Goal: Check status: Check status

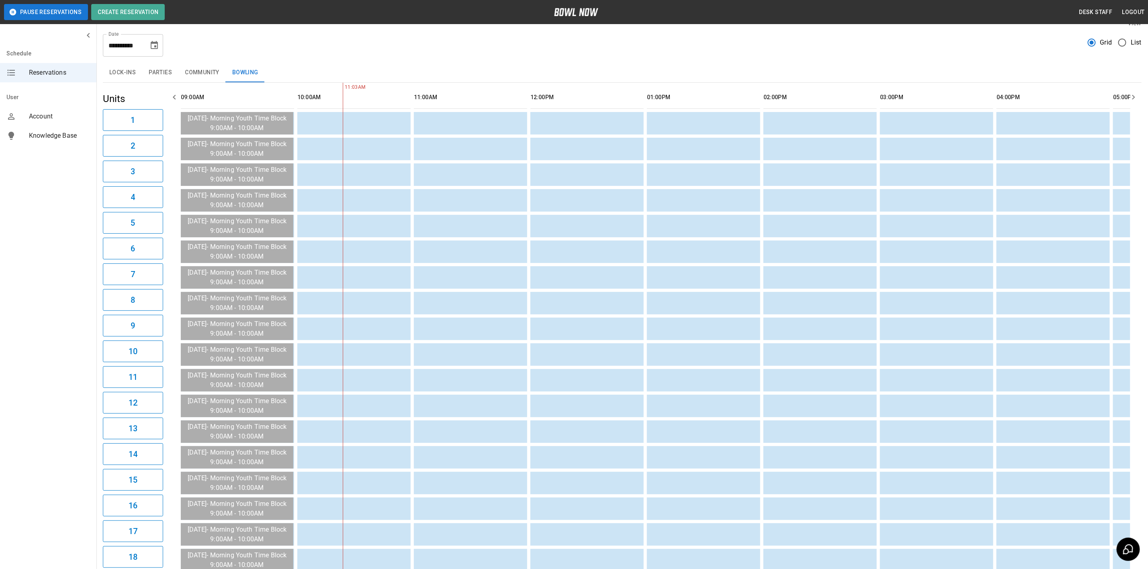
click at [163, 75] on button "Parties" at bounding box center [160, 72] width 36 height 19
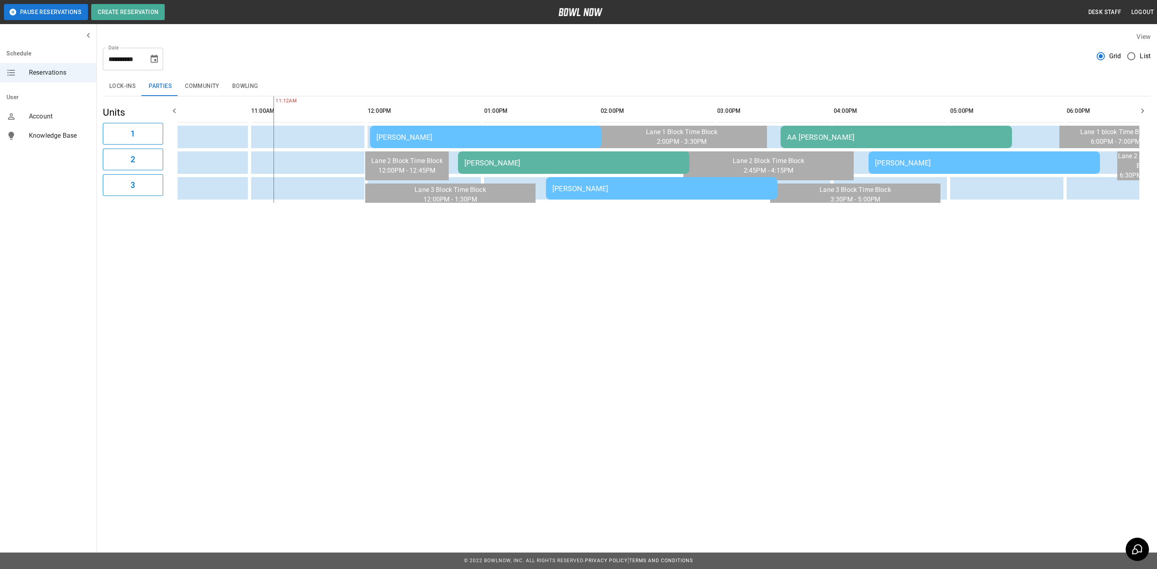
scroll to position [0, 163]
click at [475, 137] on div "[PERSON_NAME]" at bounding box center [485, 137] width 219 height 8
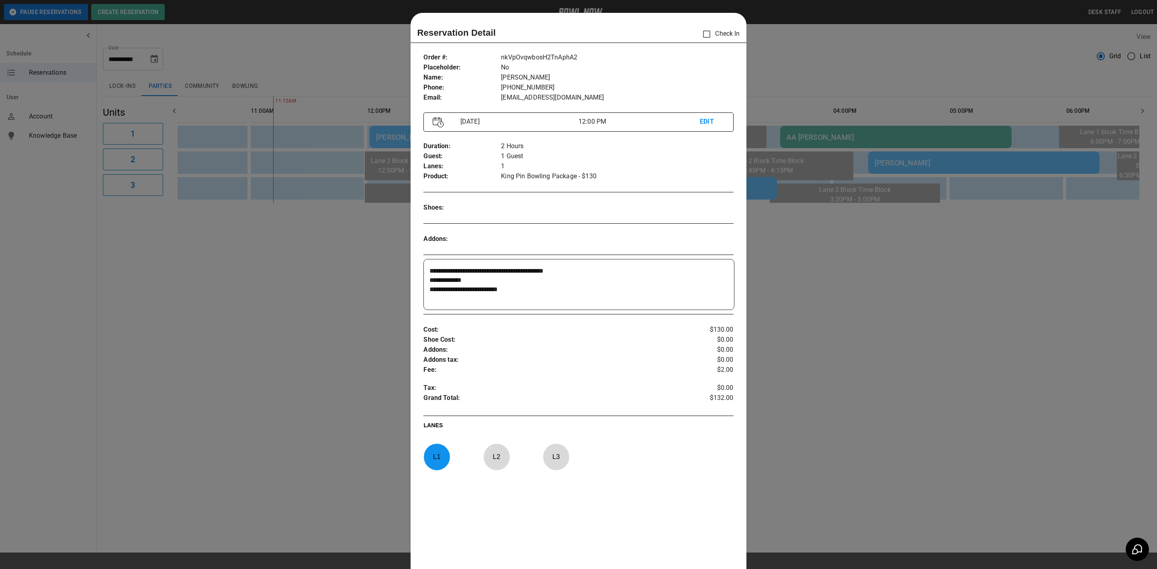
scroll to position [12, 0]
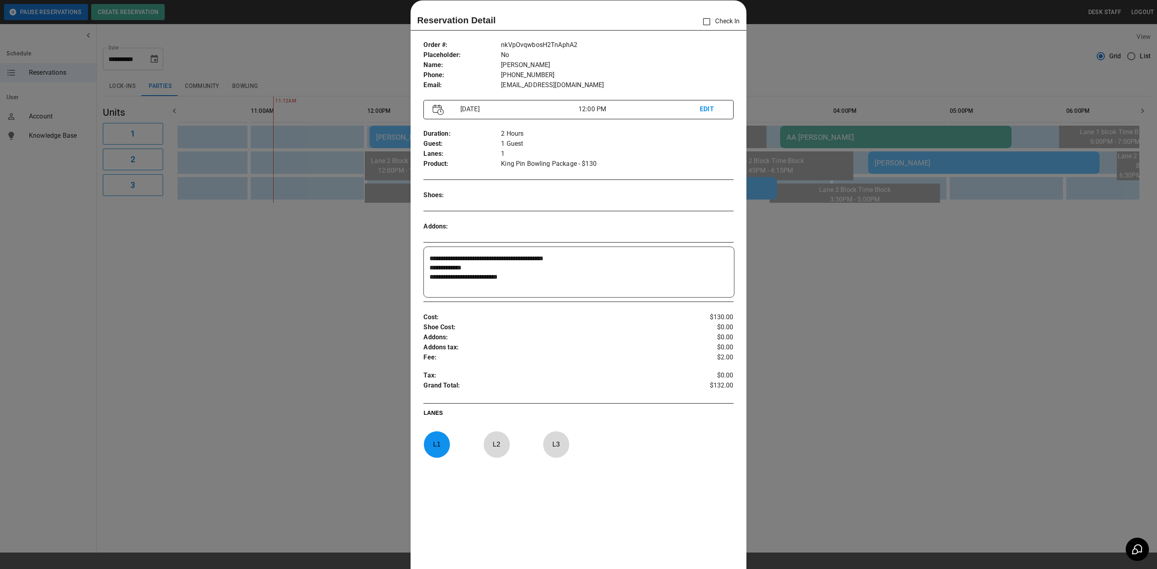
click at [827, 257] on div at bounding box center [578, 284] width 1157 height 569
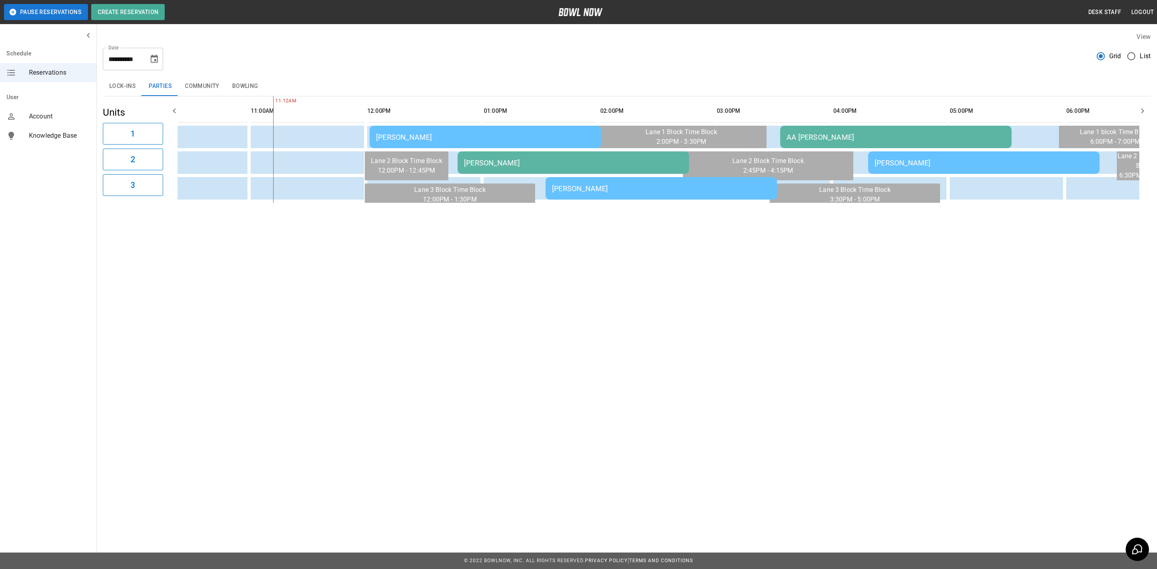
click at [541, 162] on div "[PERSON_NAME]" at bounding box center [573, 163] width 219 height 8
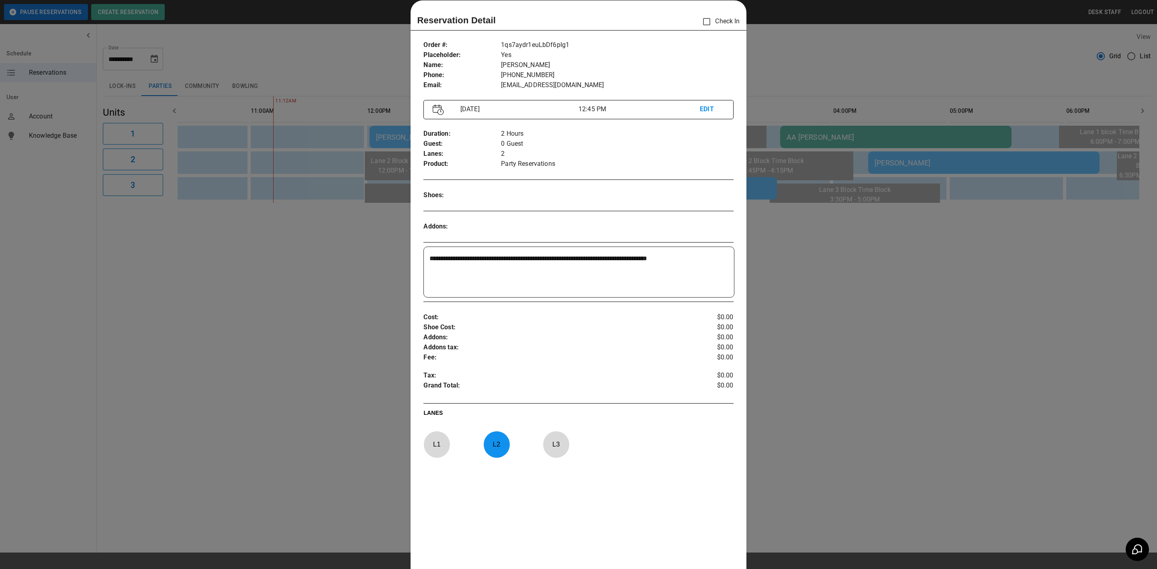
click at [828, 242] on div at bounding box center [578, 284] width 1157 height 569
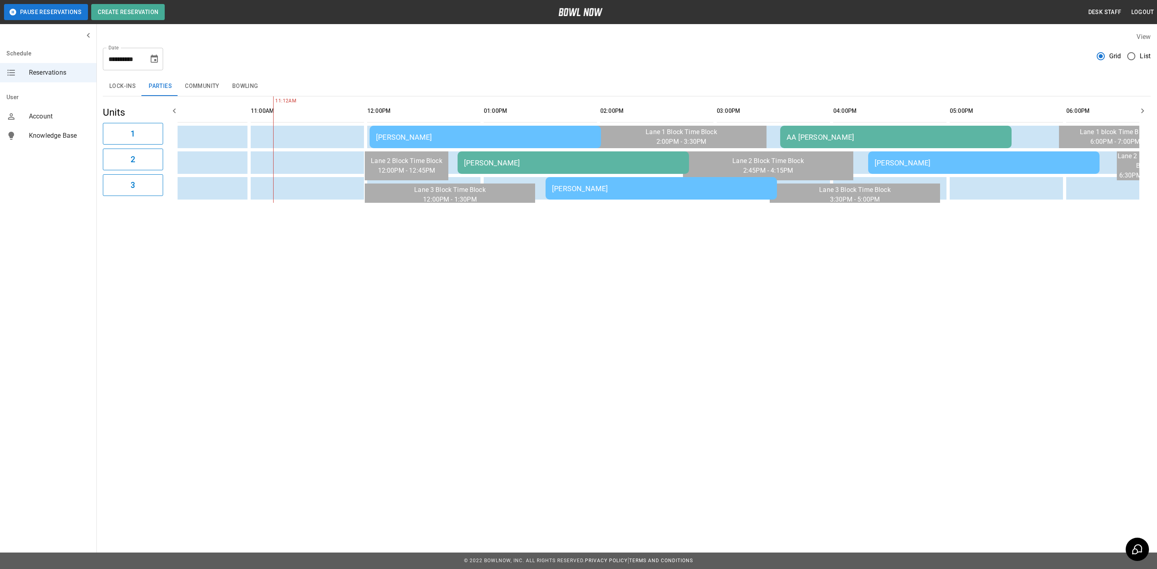
click at [640, 184] on div "[PERSON_NAME]" at bounding box center [661, 188] width 219 height 8
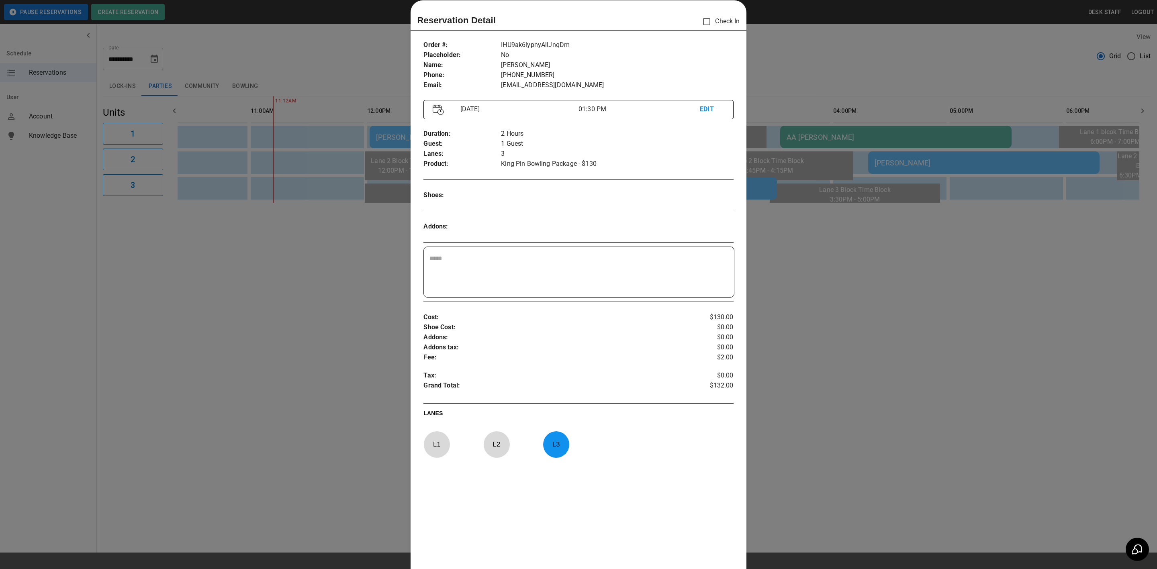
click at [840, 238] on div at bounding box center [578, 284] width 1157 height 569
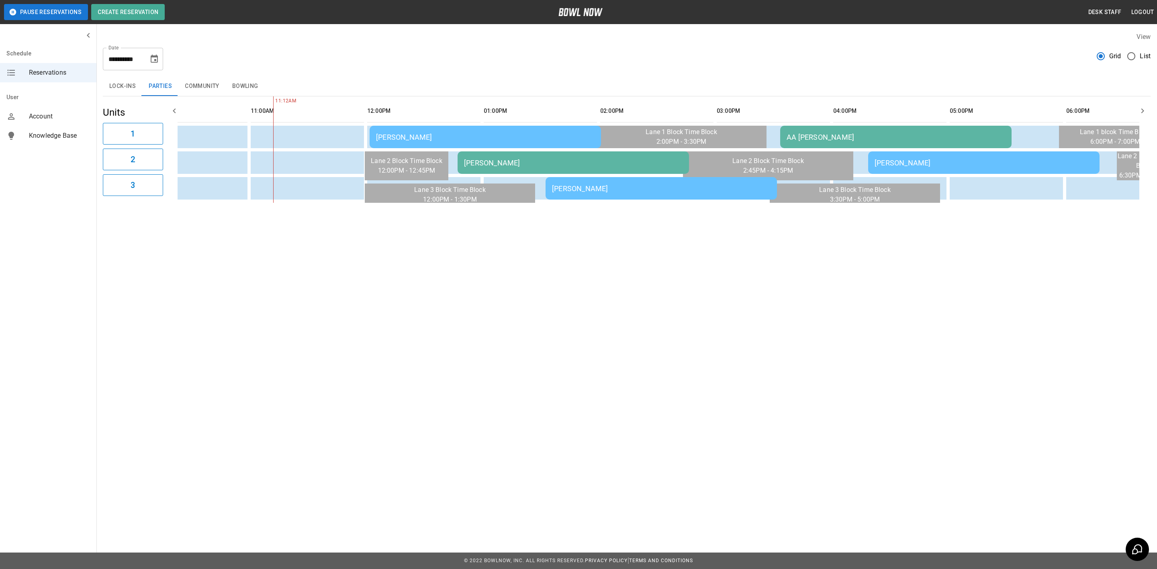
click at [823, 137] on div "AA [PERSON_NAME]" at bounding box center [896, 137] width 219 height 8
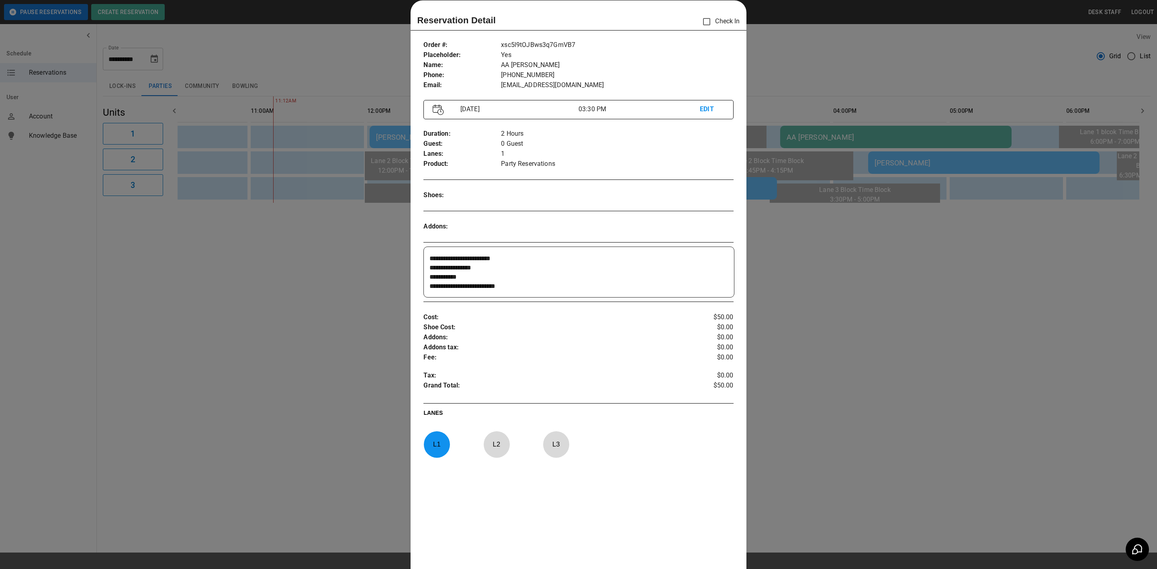
click at [825, 239] on div at bounding box center [578, 284] width 1157 height 569
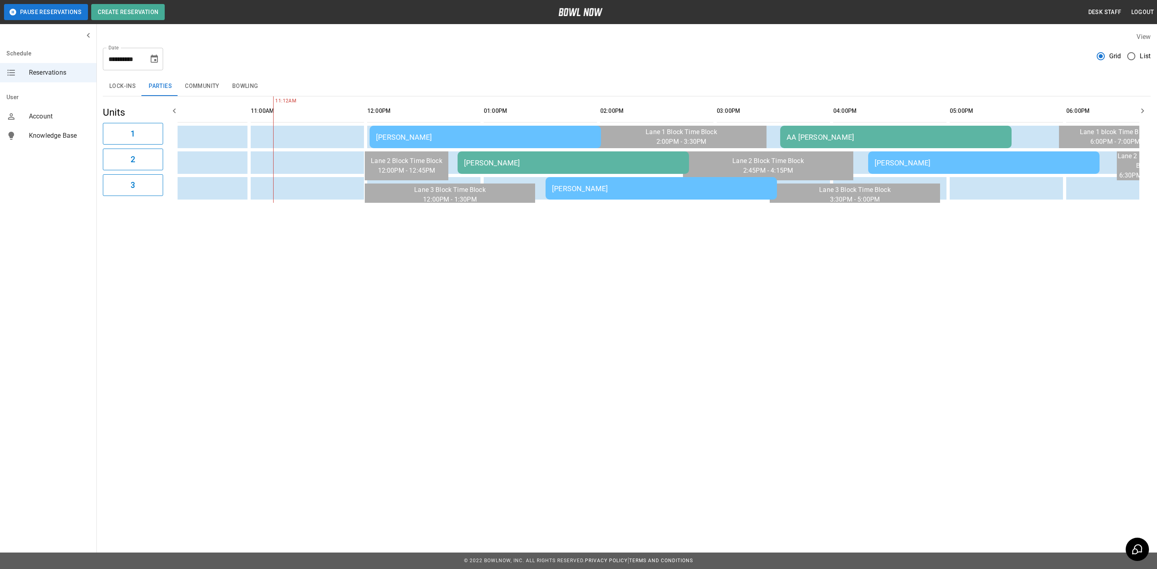
click at [889, 152] on td "[PERSON_NAME]" at bounding box center [983, 163] width 231 height 23
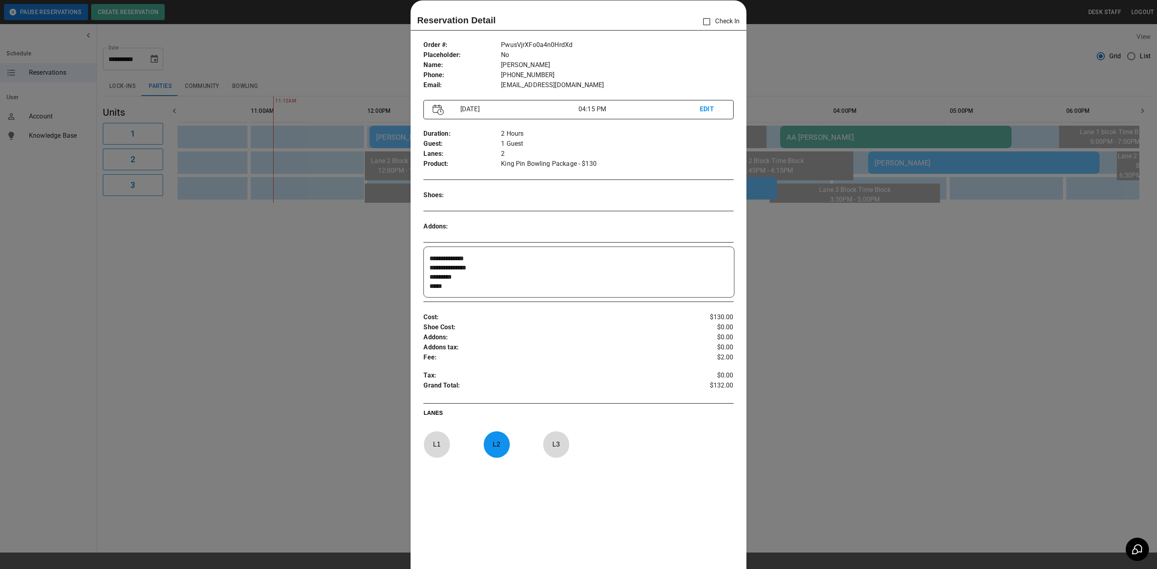
click at [870, 281] on div at bounding box center [578, 284] width 1157 height 569
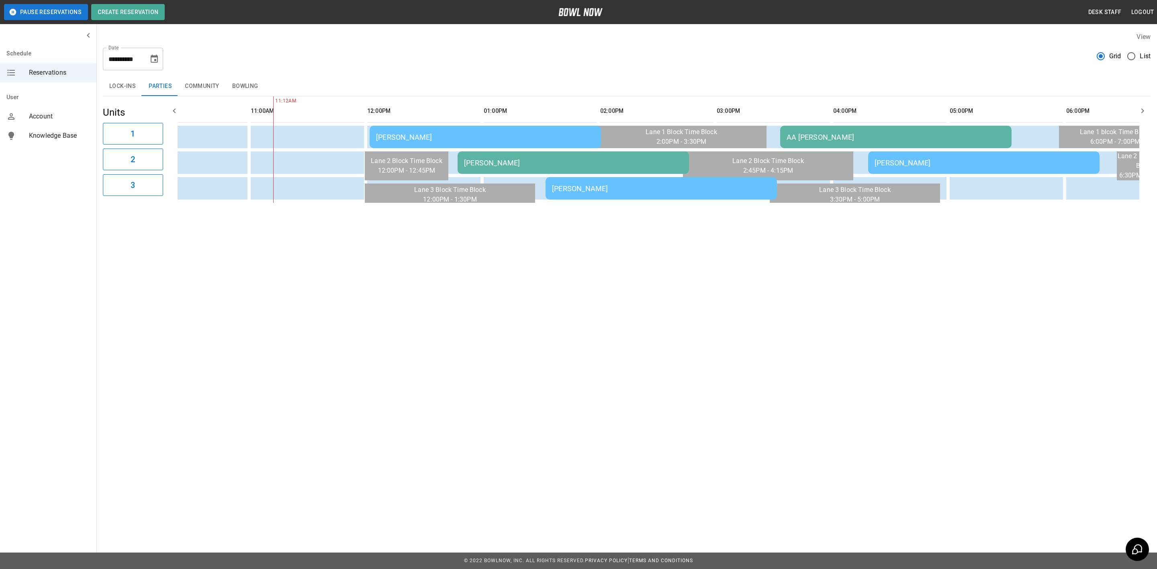
click at [990, 147] on td "AA [PERSON_NAME]" at bounding box center [895, 137] width 231 height 23
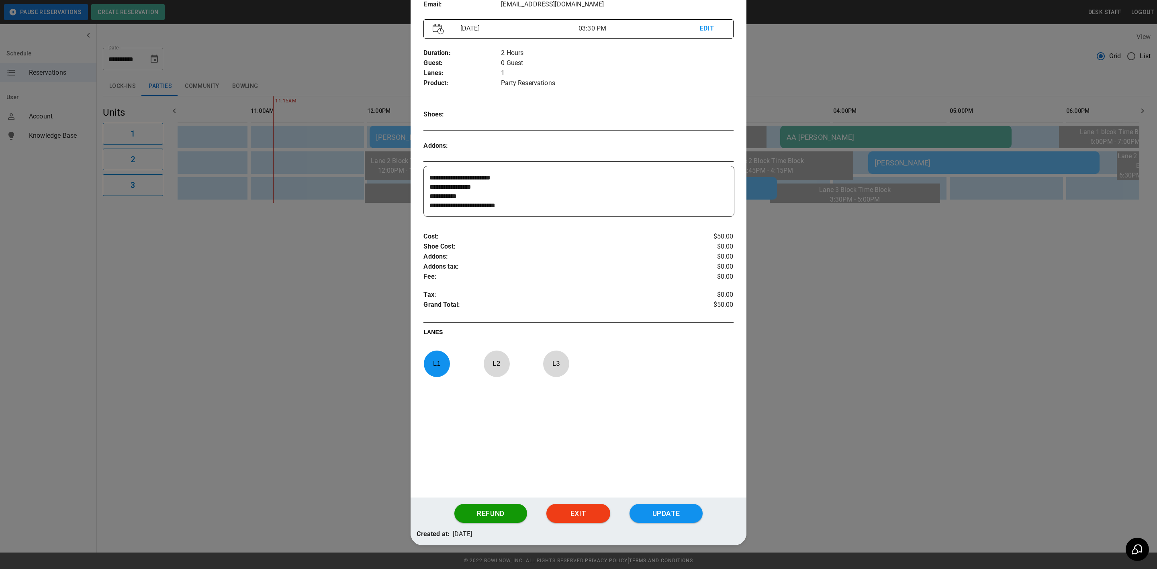
scroll to position [111, 0]
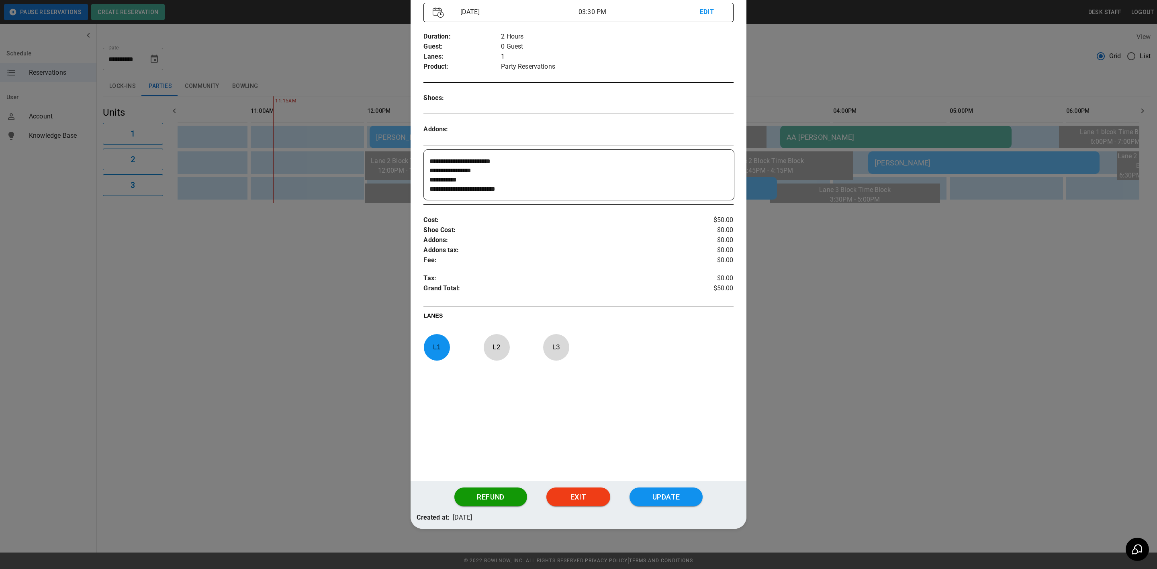
click at [1021, 222] on div at bounding box center [578, 284] width 1157 height 569
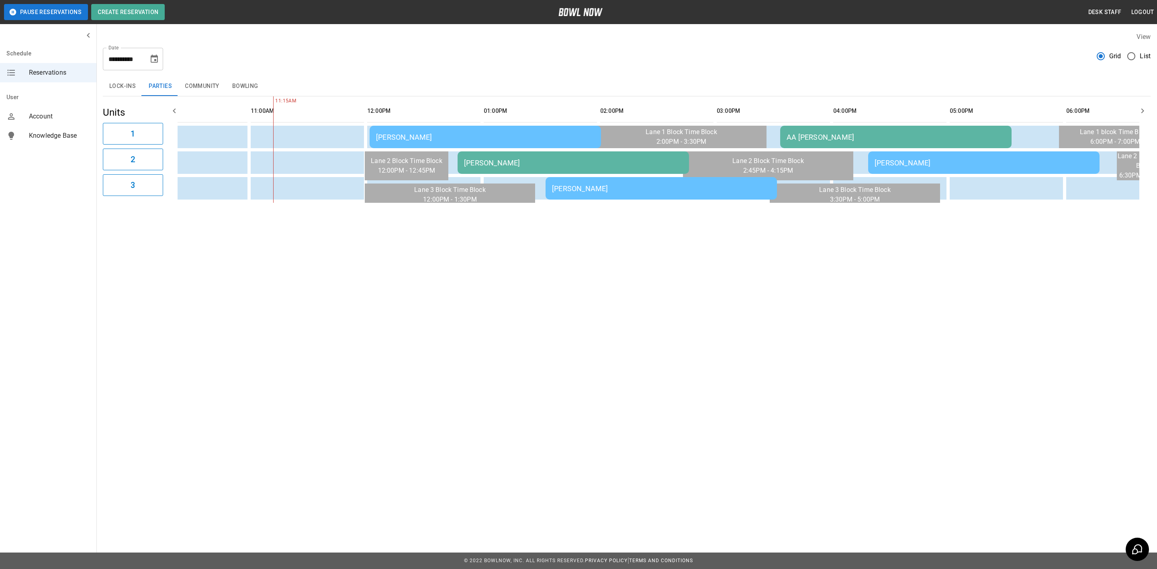
click at [815, 127] on td "AA [PERSON_NAME]" at bounding box center [895, 137] width 231 height 23
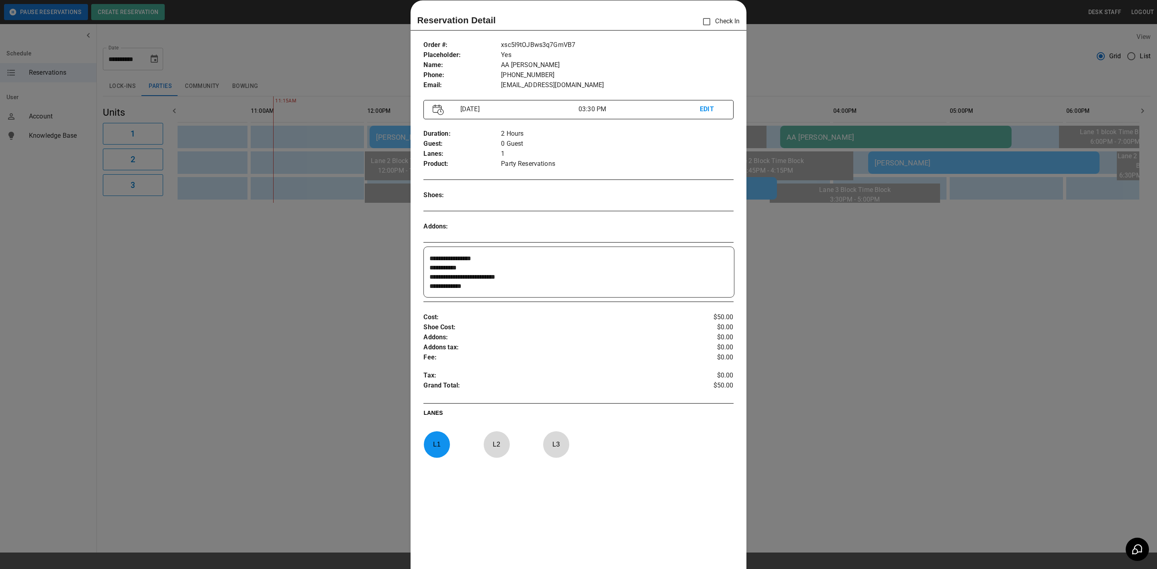
scroll to position [18, 0]
drag, startPoint x: 982, startPoint y: 254, endPoint x: 990, endPoint y: 233, distance: 22.4
click at [988, 253] on div at bounding box center [578, 284] width 1157 height 569
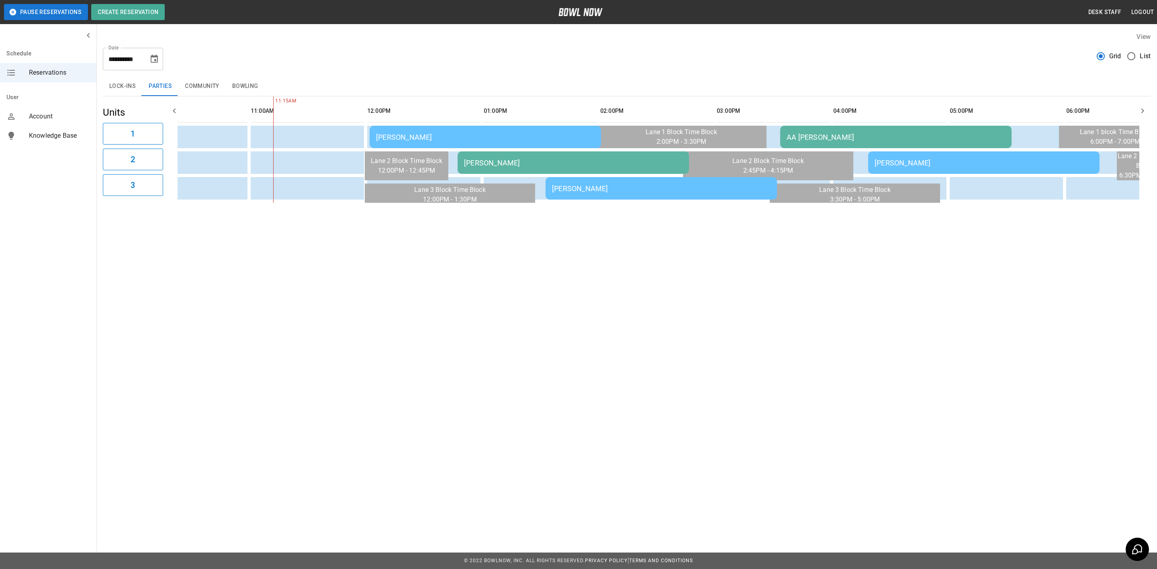
click at [944, 168] on td "[PERSON_NAME]" at bounding box center [983, 163] width 231 height 23
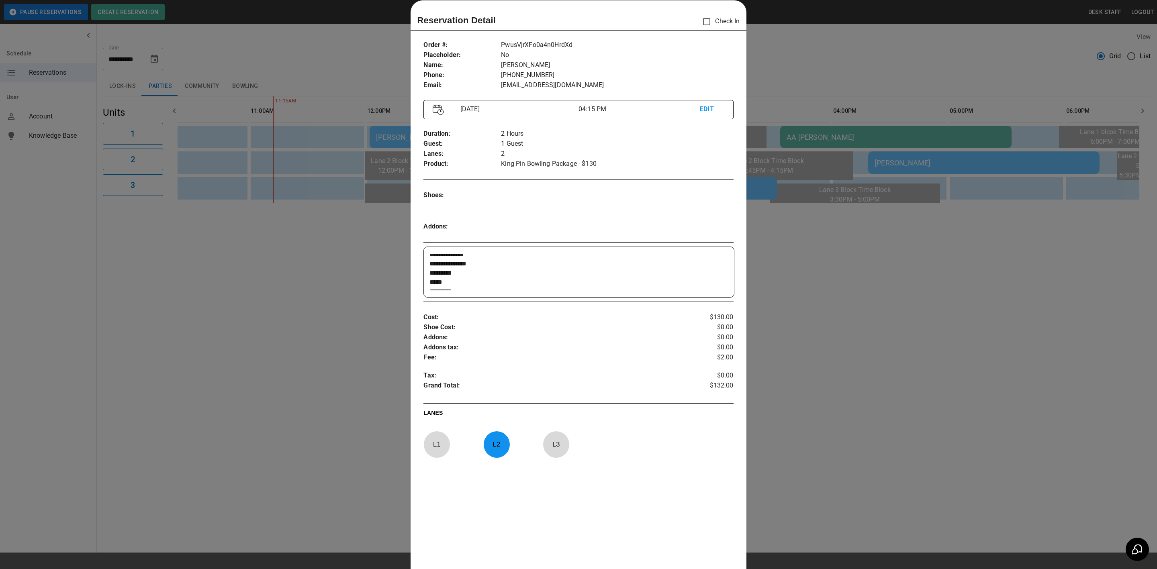
scroll to position [17, 0]
click at [154, 375] on div at bounding box center [578, 284] width 1157 height 569
